Goal: Find specific page/section: Locate a particular part of the current website

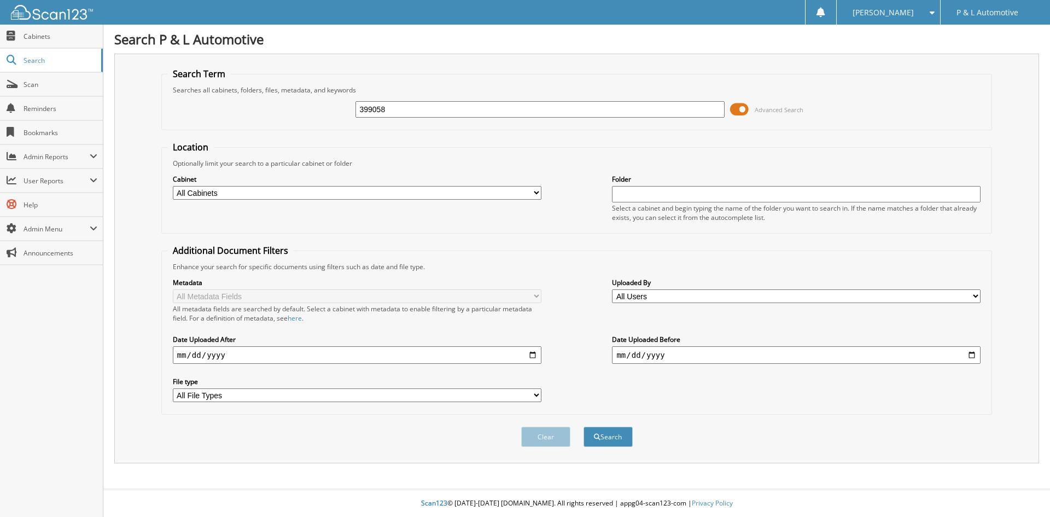
type input "399058"
click at [584, 427] on button "Search" at bounding box center [608, 437] width 49 height 20
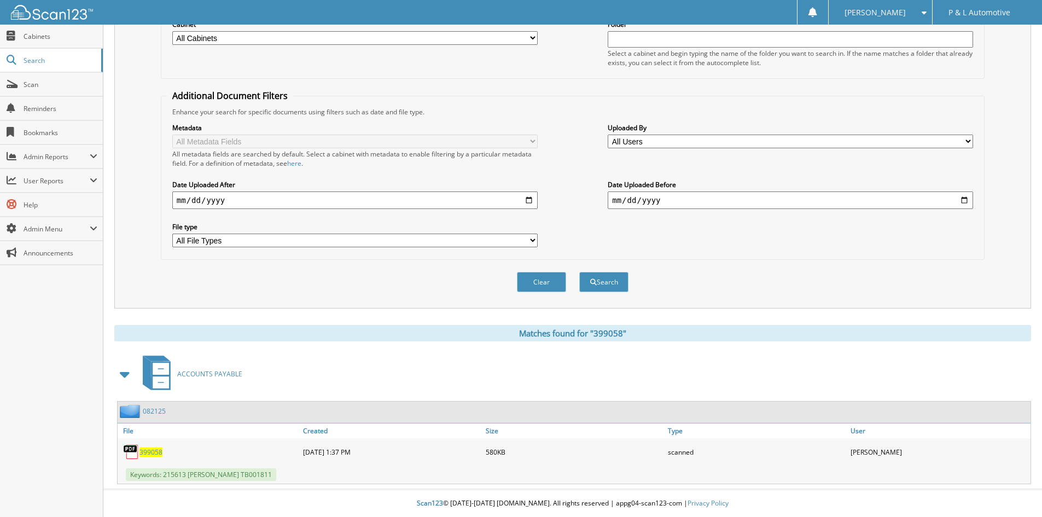
click at [151, 451] on span "399058" at bounding box center [151, 452] width 23 height 9
